Goal: Complete application form

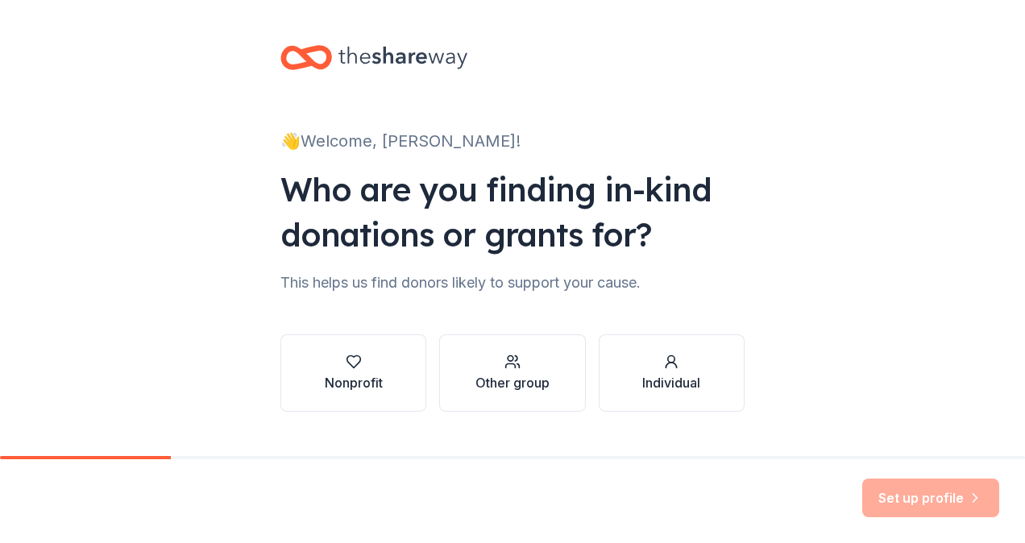
scroll to position [33, 0]
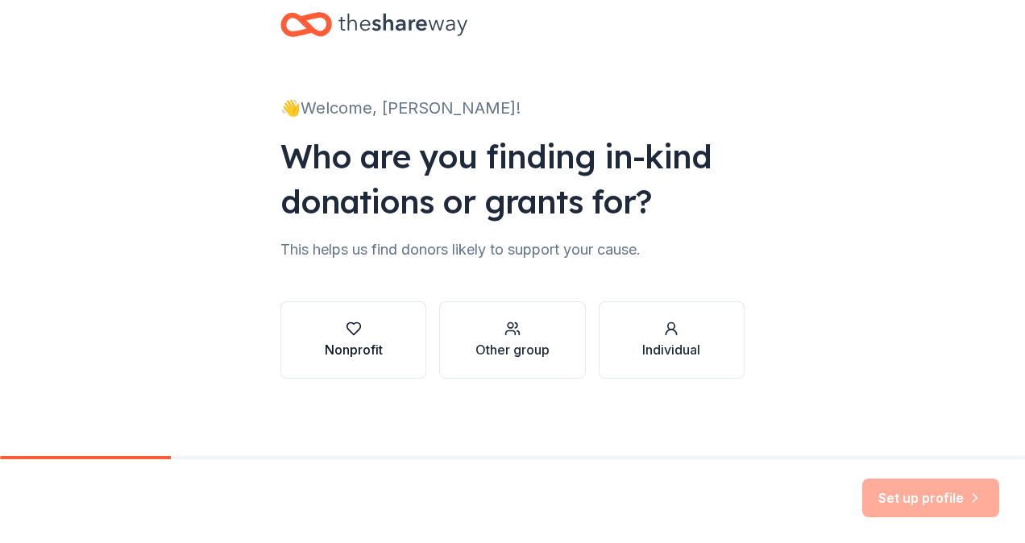
click at [325, 345] on div "Nonprofit" at bounding box center [354, 349] width 58 height 19
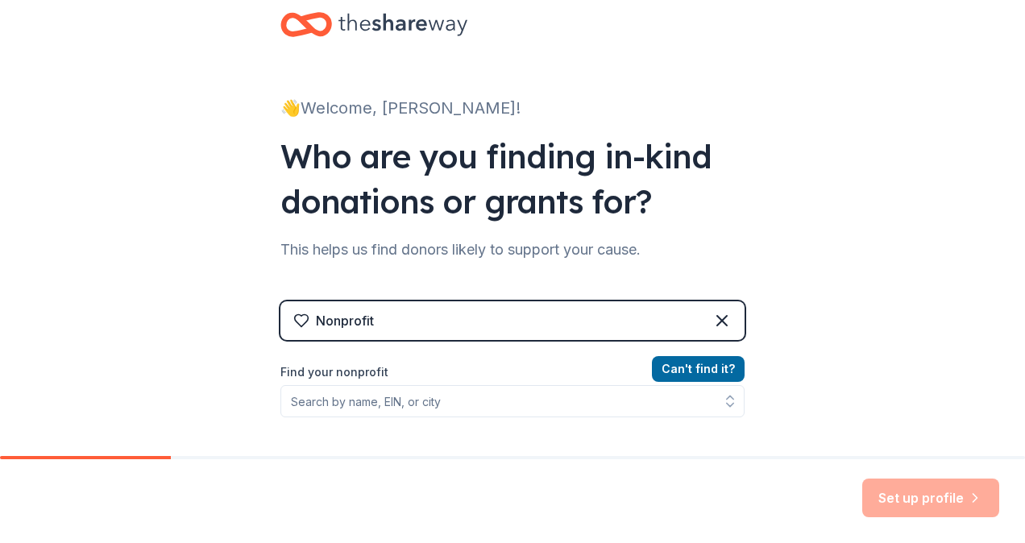
click at [613, 333] on div "Nonprofit" at bounding box center [512, 320] width 464 height 39
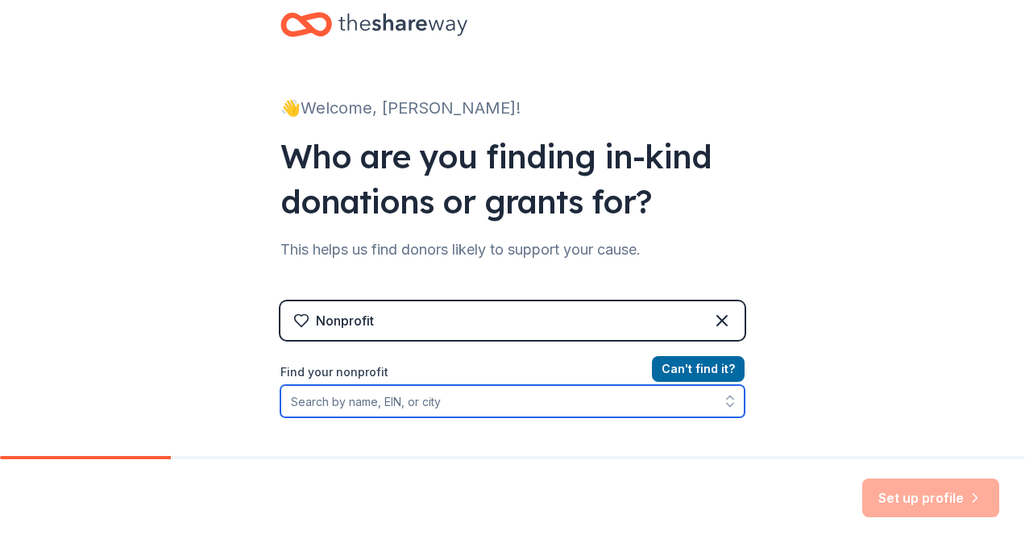
click at [603, 396] on input "Find your nonprofit" at bounding box center [512, 401] width 464 height 32
paste input "[US_EMPLOYER_IDENTIFICATION_NUMBER]"
type input "[US_EMPLOYER_IDENTIFICATION_NUMBER]"
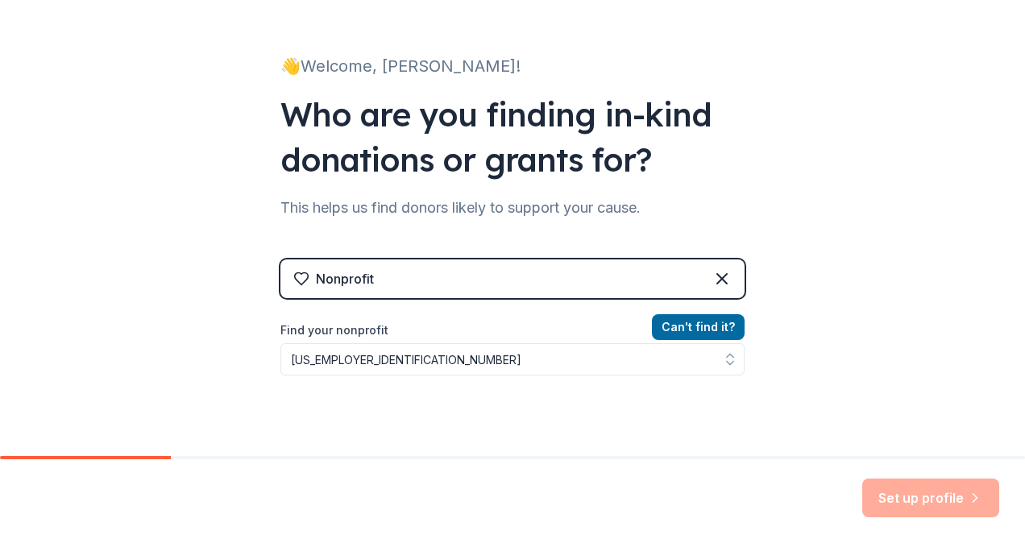
click at [809, 342] on div "👋 Welcome, [PERSON_NAME]! Who are you finding in-kind donations or grants for? …" at bounding box center [512, 269] width 1025 height 689
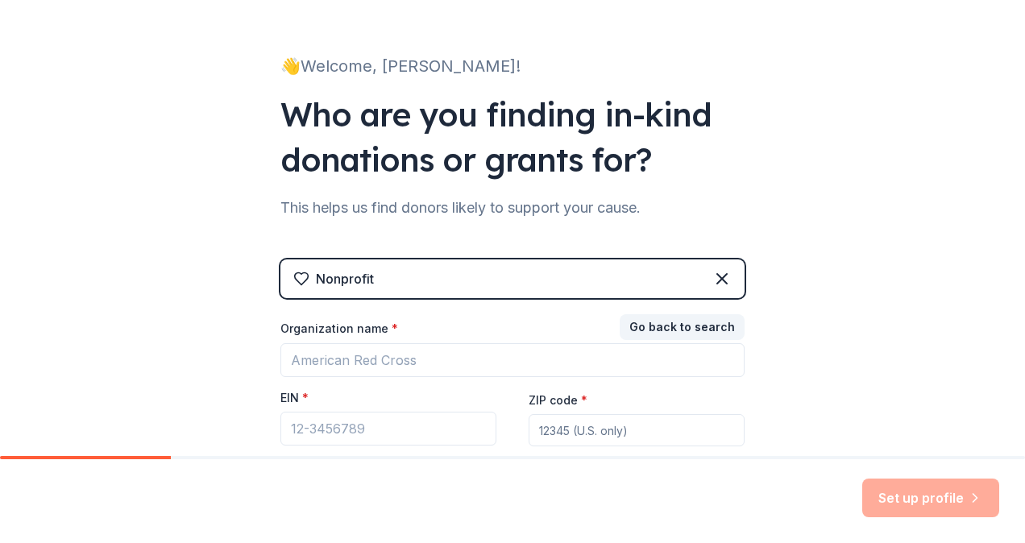
scroll to position [206, 0]
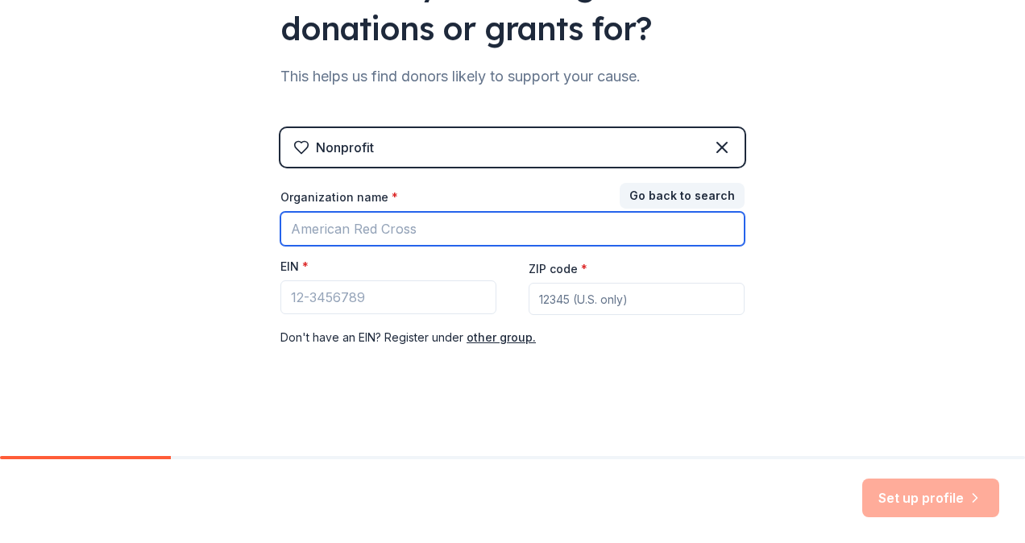
click at [512, 231] on input "Organization name *" at bounding box center [512, 229] width 464 height 34
type input "Energy Cheerleading Booster Club"
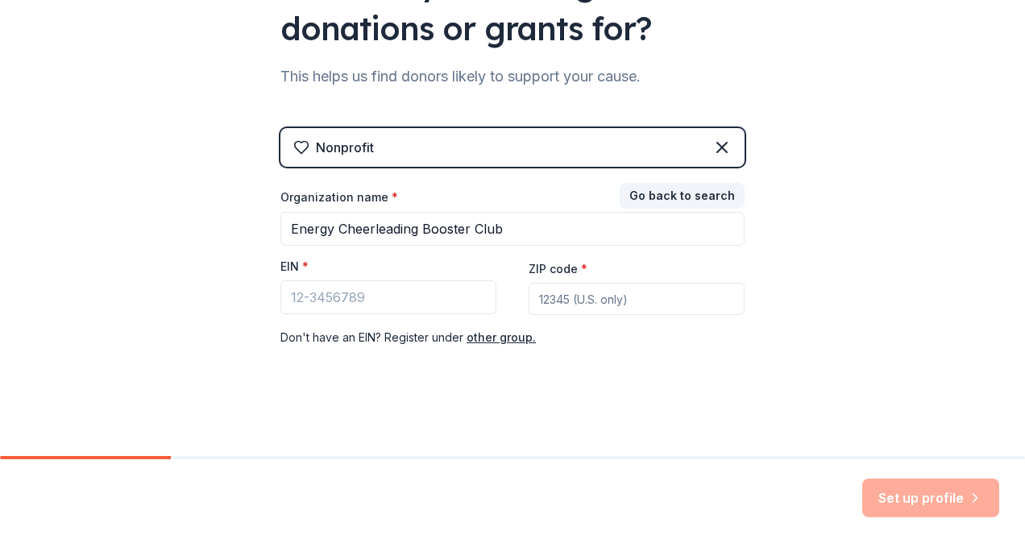
type input "01474"
click at [876, 399] on div "👋 Welcome, [PERSON_NAME]! Who are you finding in-kind donations or grants for? …" at bounding box center [512, 125] width 1025 height 663
click at [408, 293] on input "EIN *" at bounding box center [388, 297] width 216 height 34
paste input "[US_EMPLOYER_IDENTIFICATION_NUMBER]"
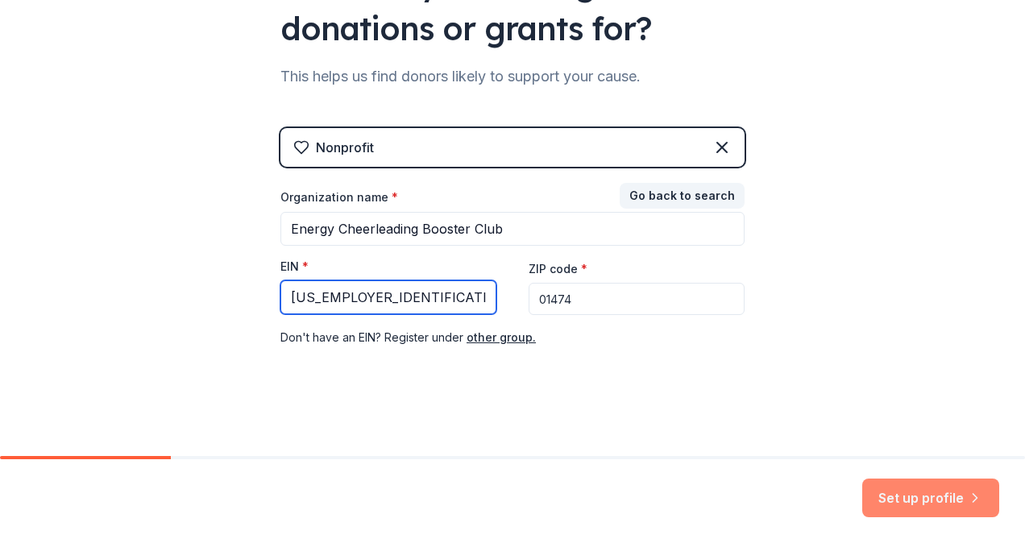
type input "[US_EMPLOYER_IDENTIFICATION_NUMBER]"
click at [891, 496] on button "Set up profile" at bounding box center [930, 497] width 137 height 39
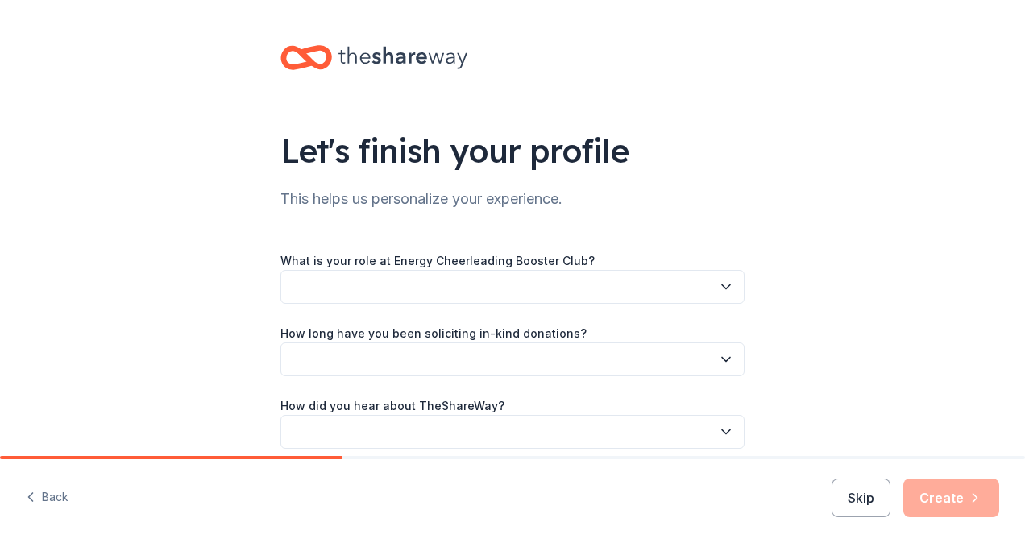
click at [469, 292] on button "button" at bounding box center [512, 287] width 464 height 34
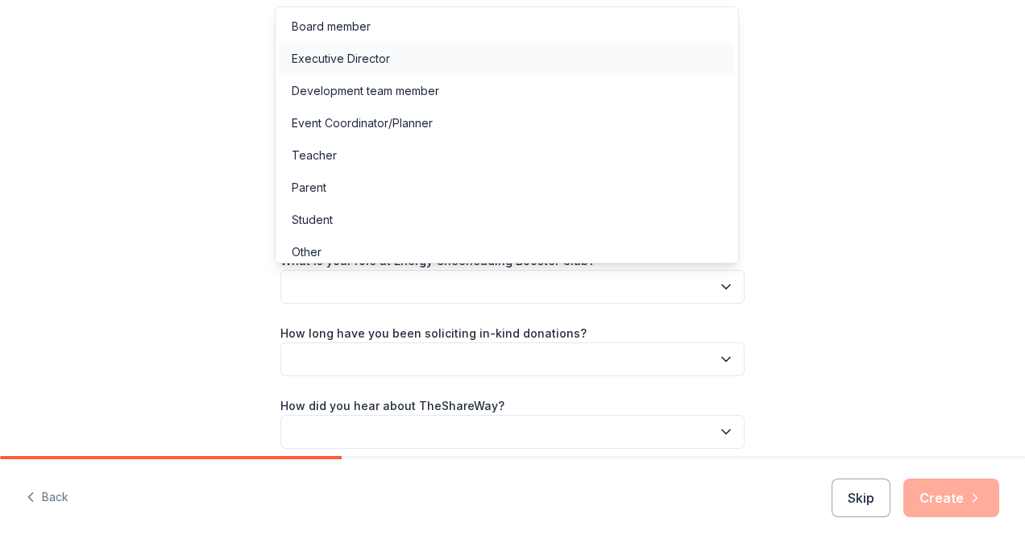
click at [404, 57] on div "Executive Director" at bounding box center [507, 59] width 456 height 32
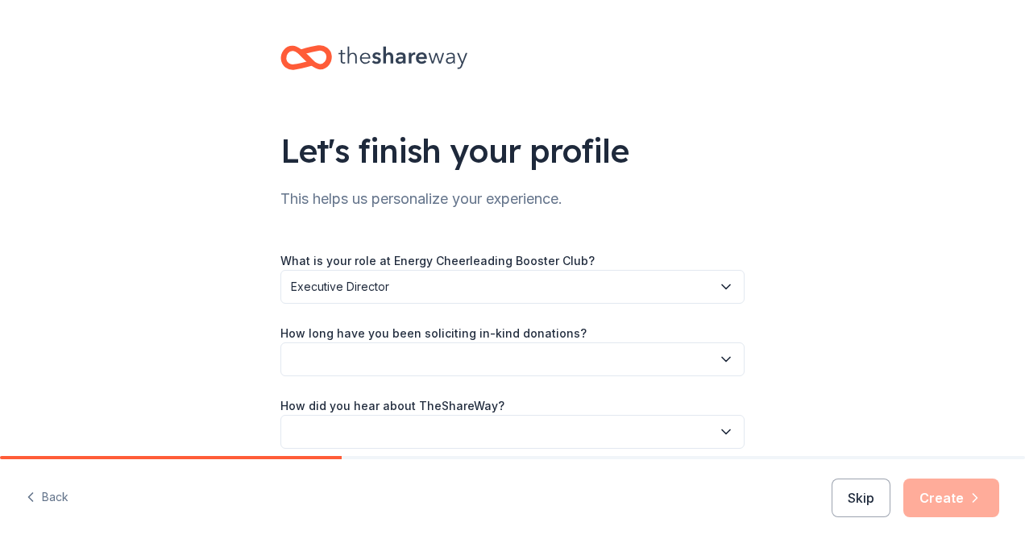
click at [443, 362] on button "button" at bounding box center [512, 359] width 464 height 34
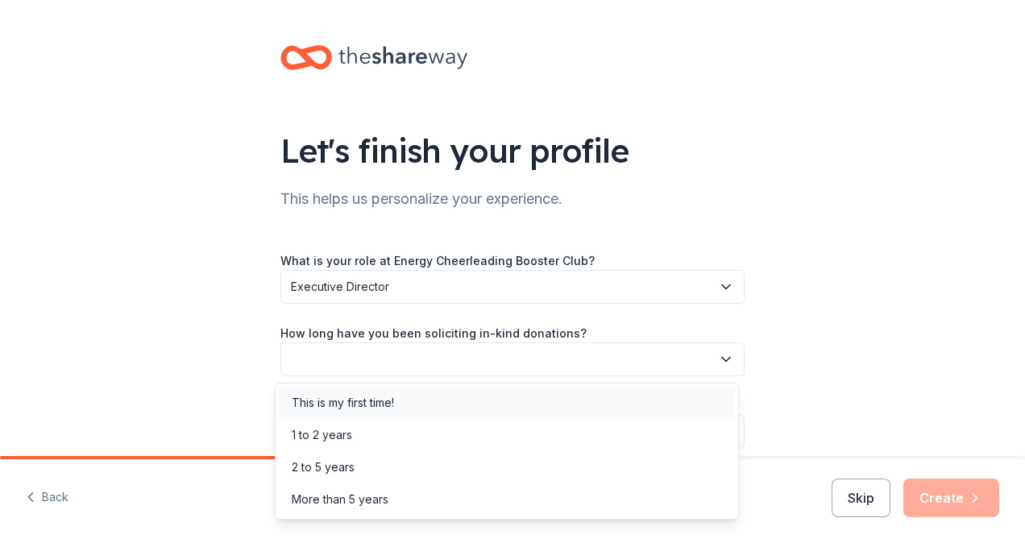
click at [434, 402] on div "This is my first time!" at bounding box center [507, 403] width 456 height 32
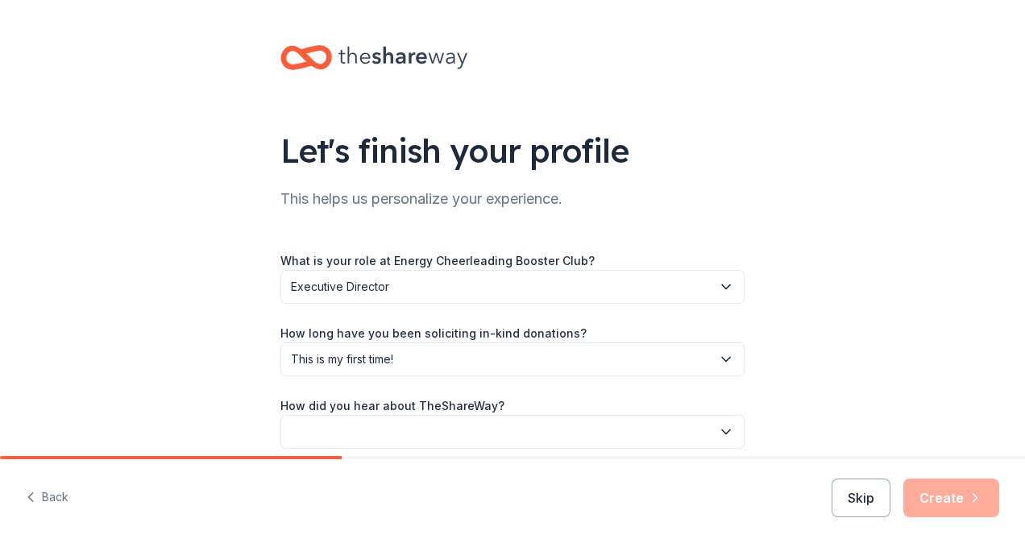
click at [193, 348] on div "Let's finish your profile This helps us personalize your experience. What is yo…" at bounding box center [512, 263] width 1025 height 526
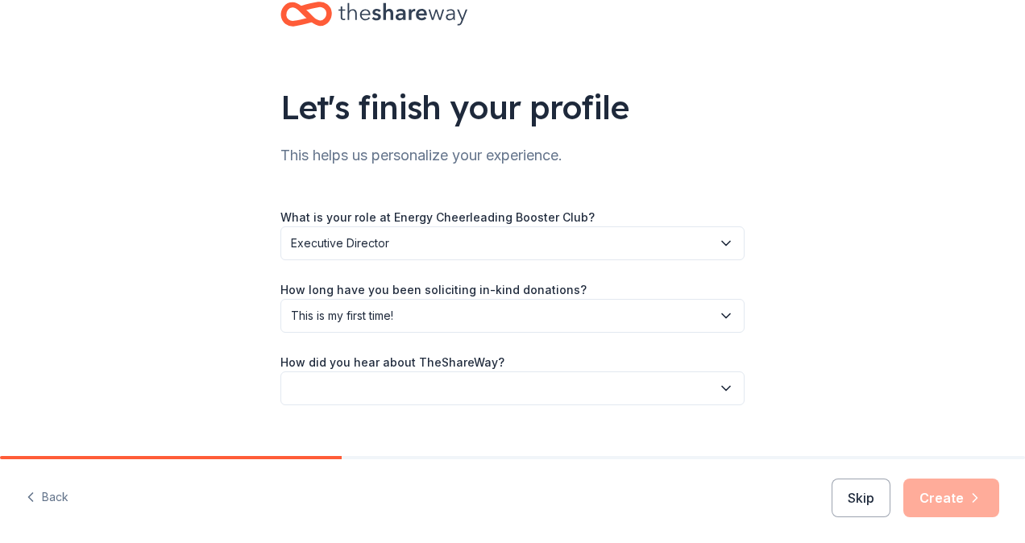
scroll to position [70, 0]
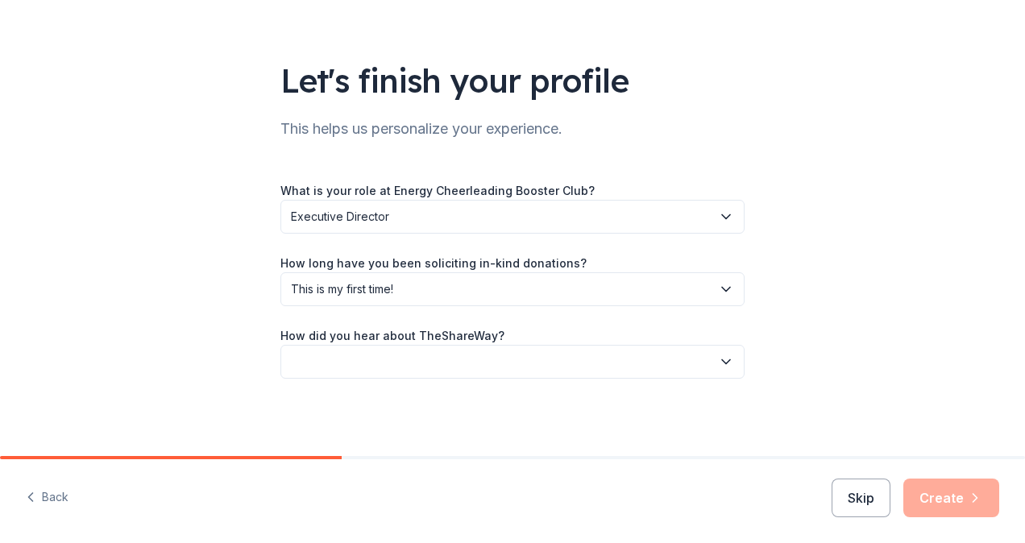
click at [358, 356] on button "button" at bounding box center [512, 362] width 464 height 34
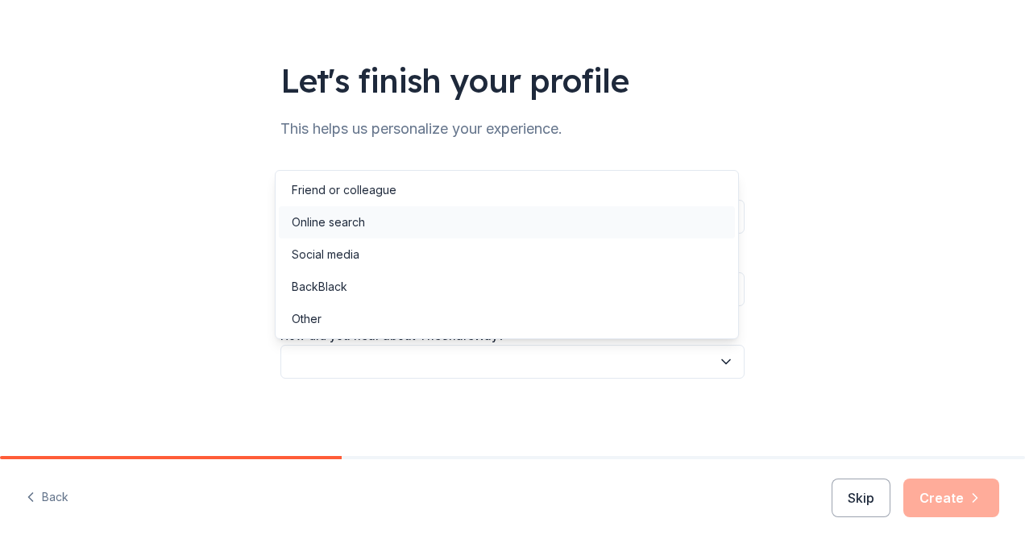
click at [387, 222] on div "Online search" at bounding box center [507, 222] width 456 height 32
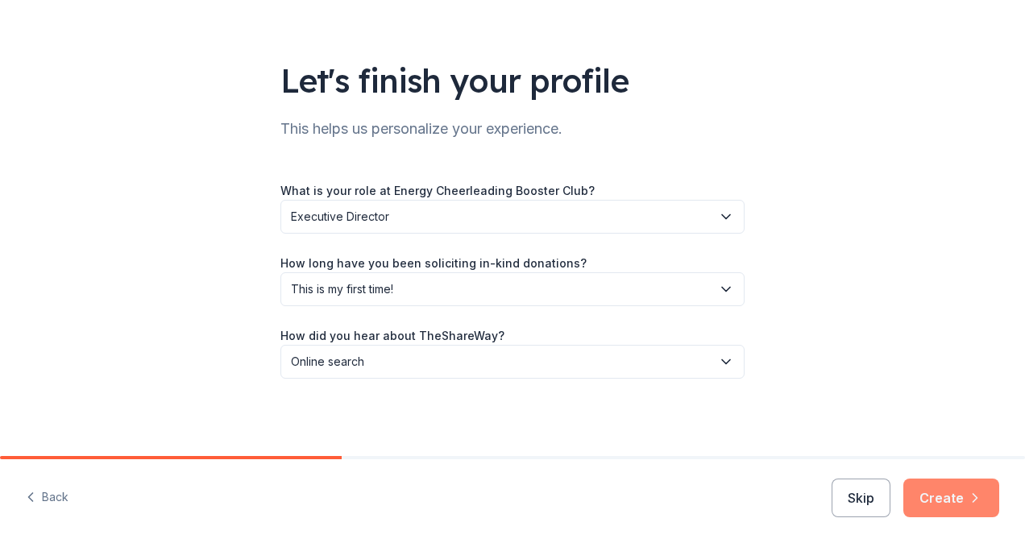
click at [961, 500] on button "Create" at bounding box center [951, 497] width 96 height 39
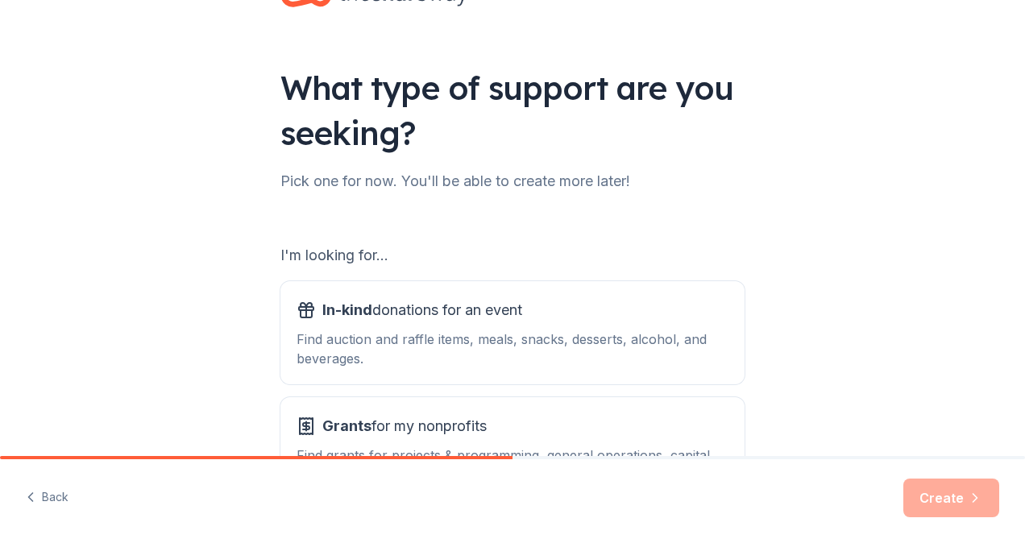
scroll to position [161, 0]
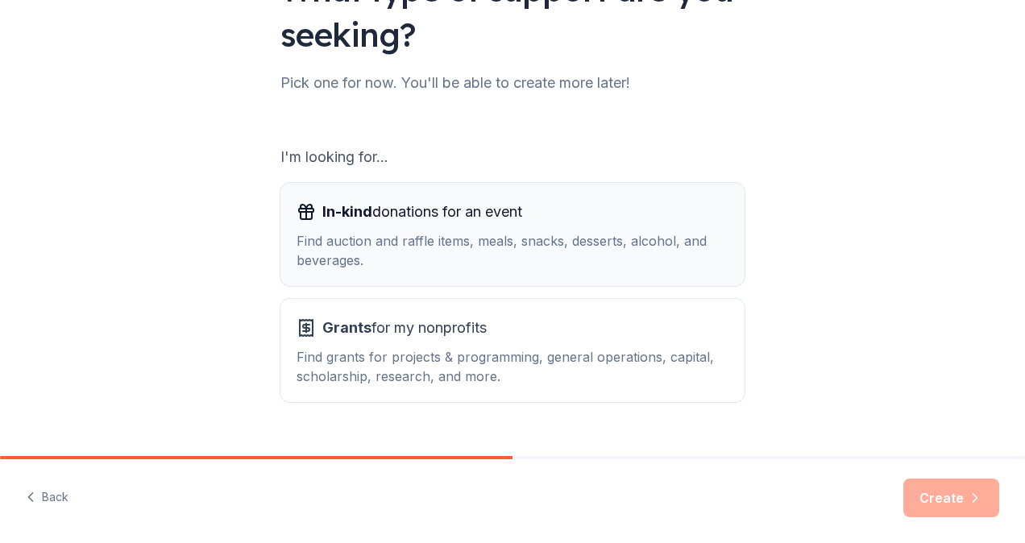
click at [423, 253] on div "Find auction and raffle items, meals, snacks, desserts, alcohol, and beverages." at bounding box center [512, 250] width 432 height 39
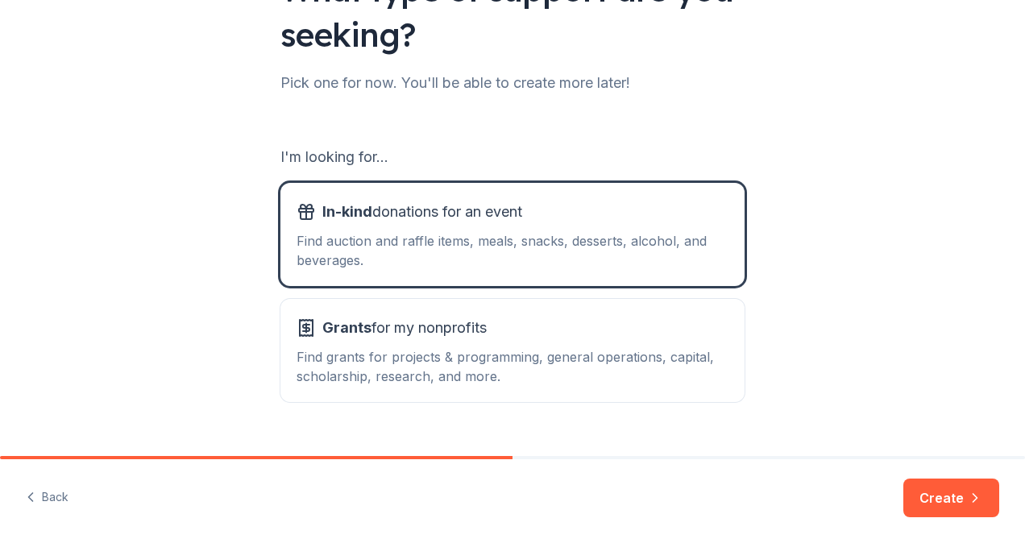
click at [961, 490] on button "Create" at bounding box center [951, 497] width 96 height 39
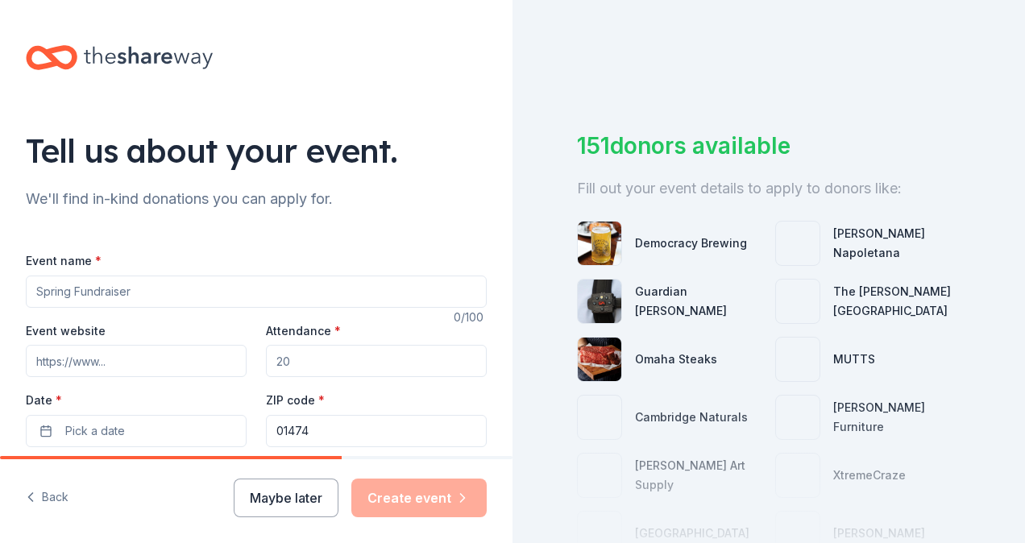
scroll to position [81, 0]
